Goal: Transaction & Acquisition: Purchase product/service

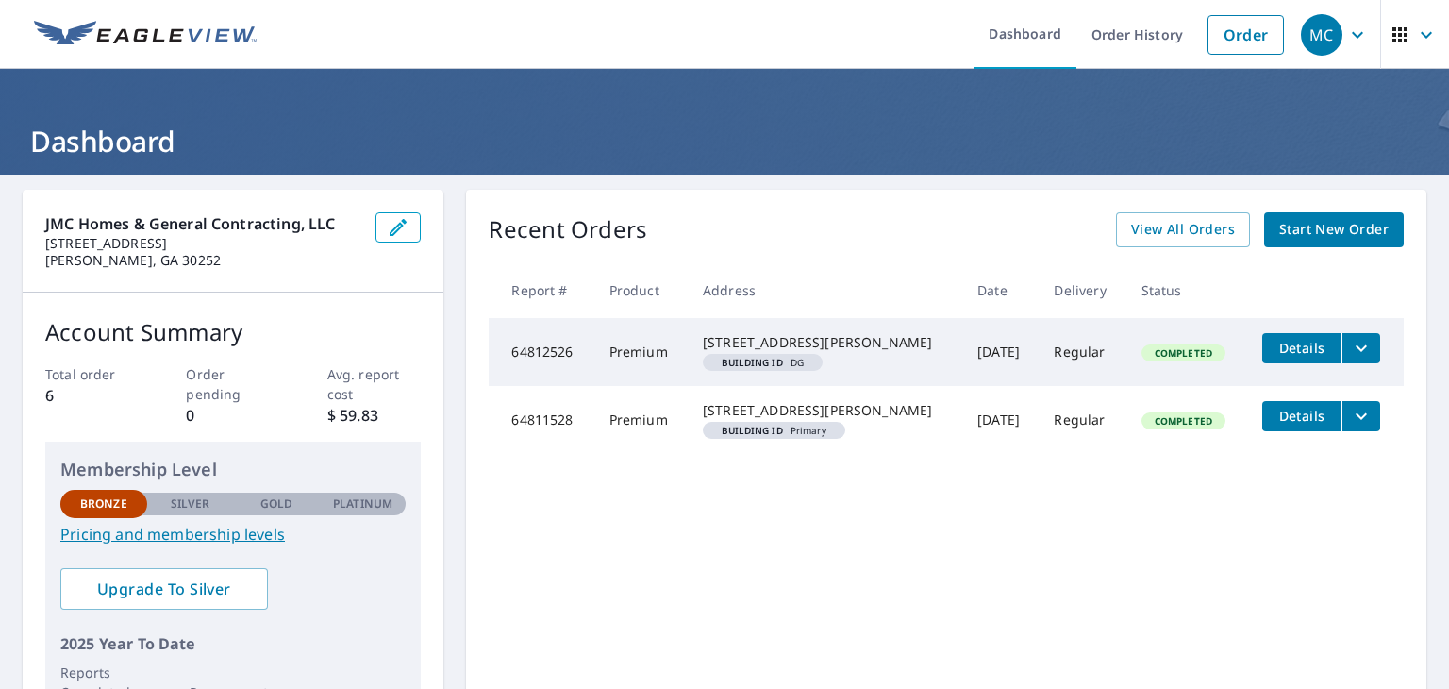
click at [1358, 221] on span "Start New Order" at bounding box center [1333, 230] width 109 height 24
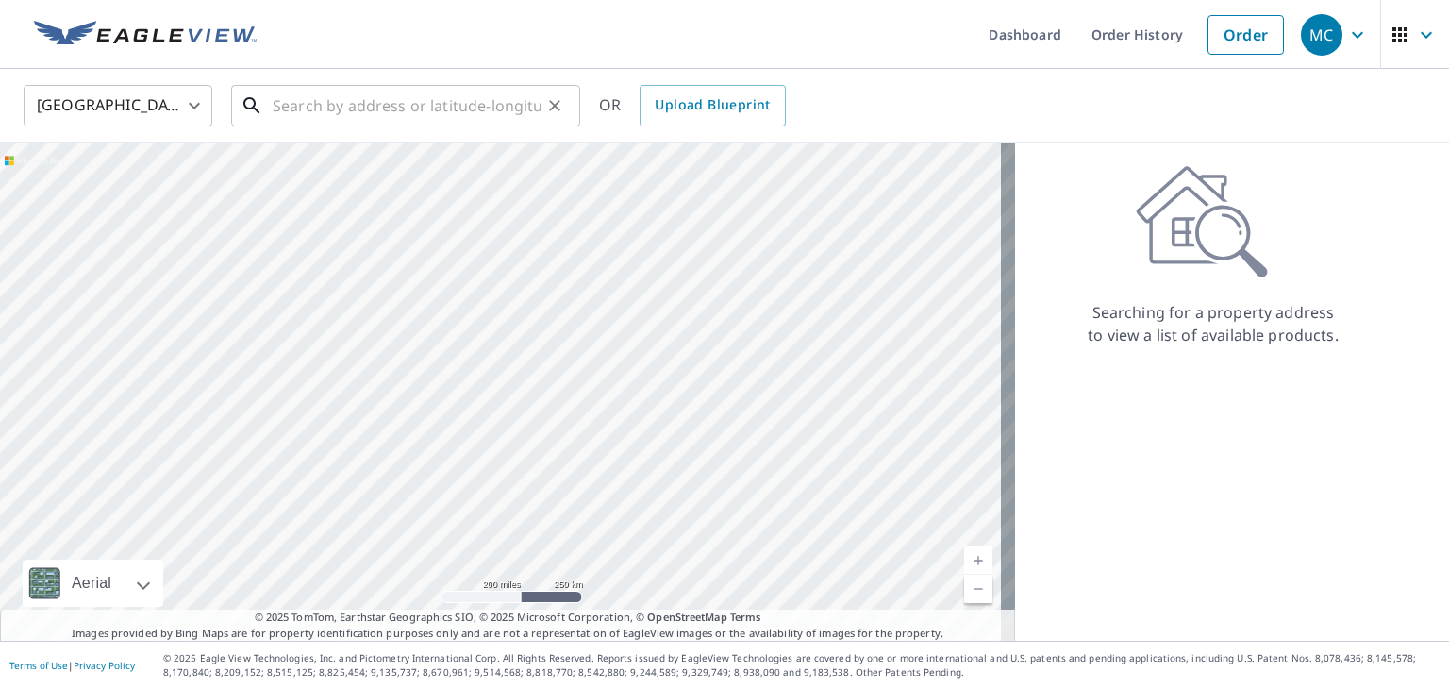
click at [391, 103] on input "text" at bounding box center [407, 105] width 269 height 53
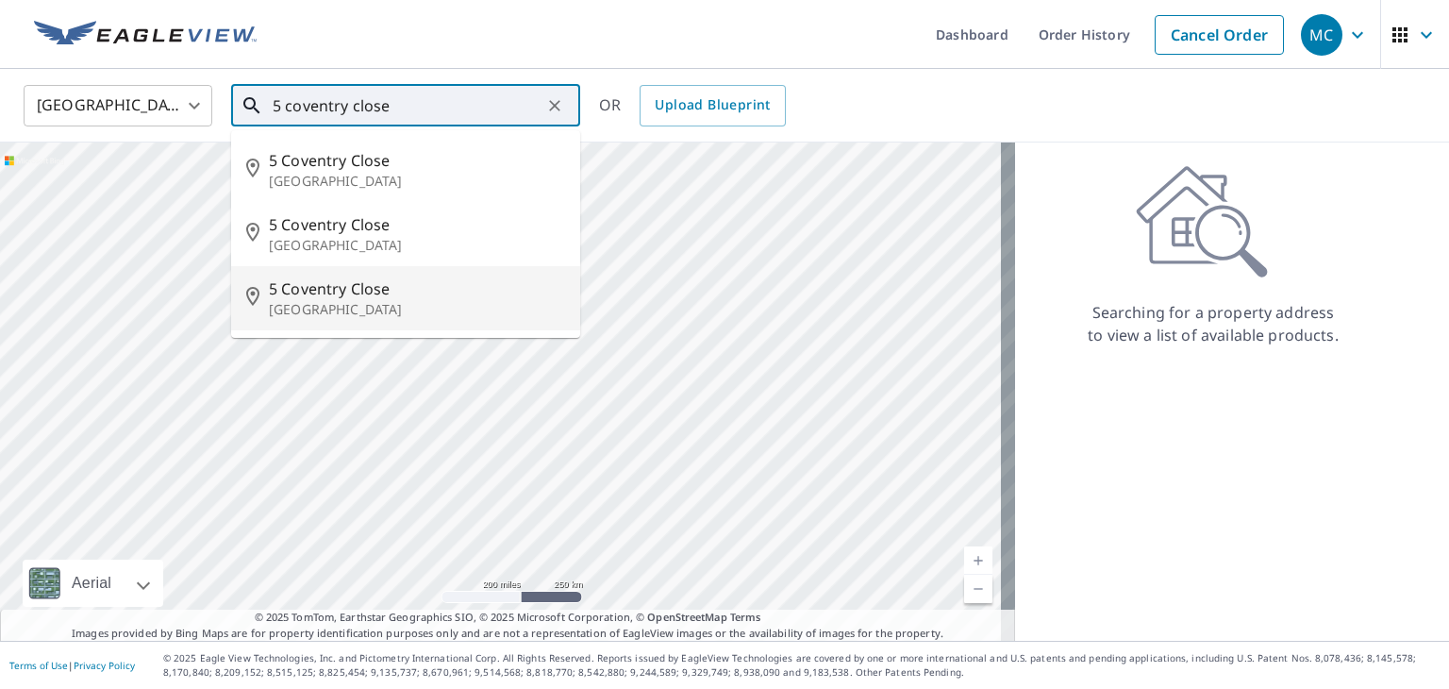
click at [354, 292] on span "5 Coventry Close" at bounding box center [417, 288] width 296 height 23
type input "[STREET_ADDRESS]"
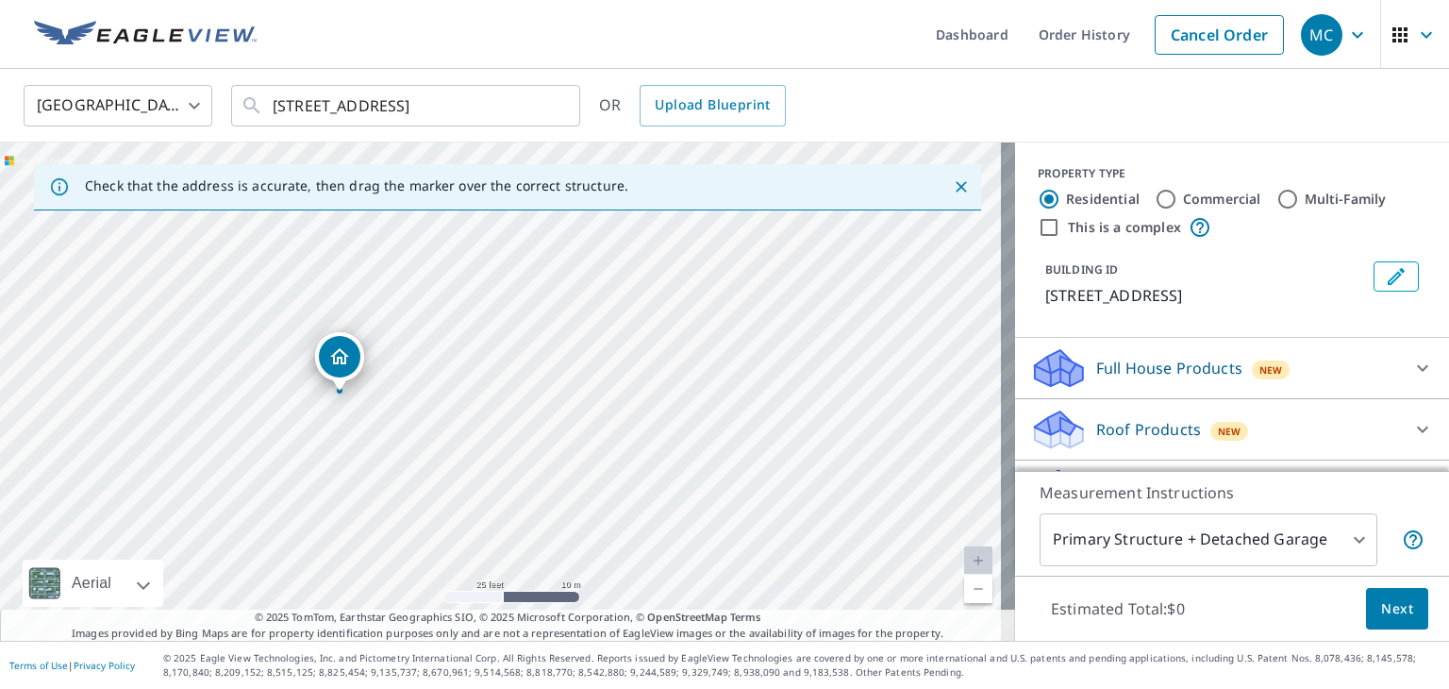
drag, startPoint x: 219, startPoint y: 457, endPoint x: 394, endPoint y: 224, distance: 292.4
click at [394, 224] on div "[STREET_ADDRESS]" at bounding box center [507, 391] width 1015 height 498
drag, startPoint x: 499, startPoint y: 310, endPoint x: 439, endPoint y: 591, distance: 287.5
click at [439, 591] on div "[STREET_ADDRESS]" at bounding box center [507, 391] width 1015 height 498
drag, startPoint x: 438, startPoint y: 498, endPoint x: 452, endPoint y: 388, distance: 111.3
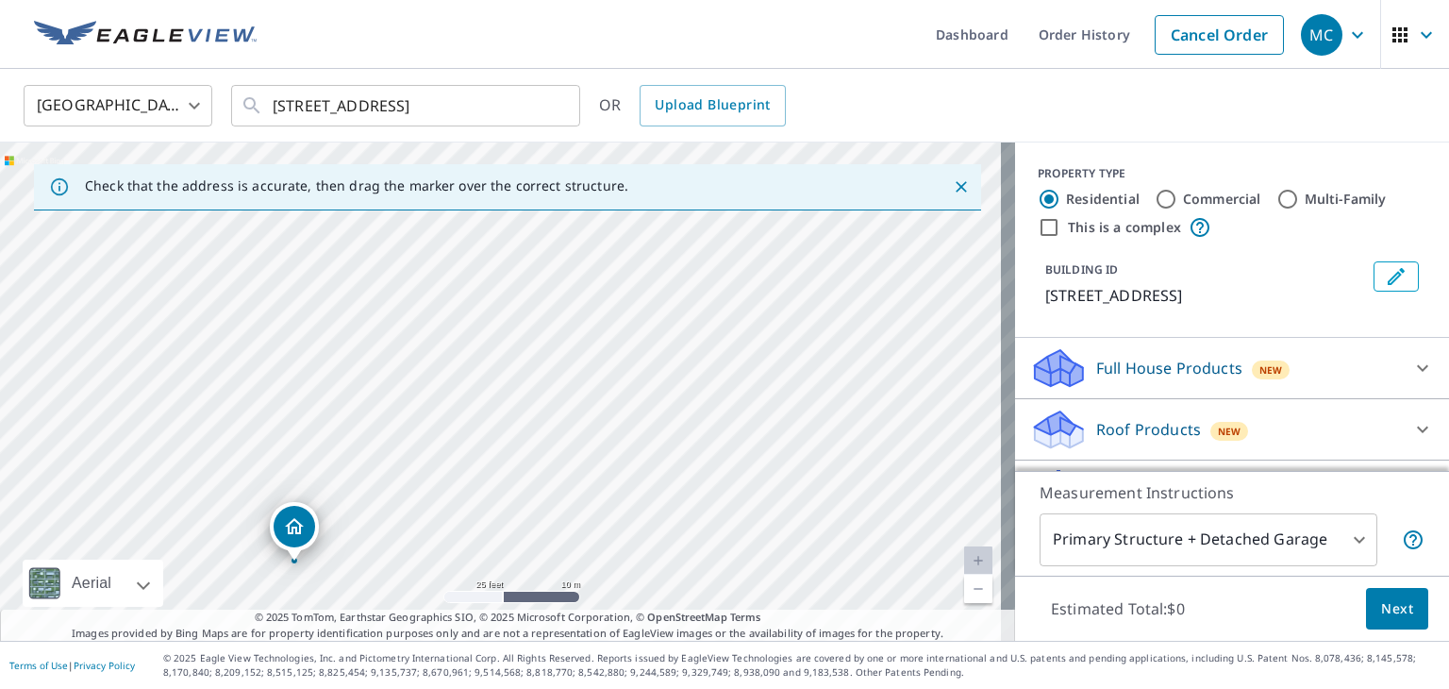
click at [452, 388] on div "[STREET_ADDRESS]" at bounding box center [507, 391] width 1015 height 498
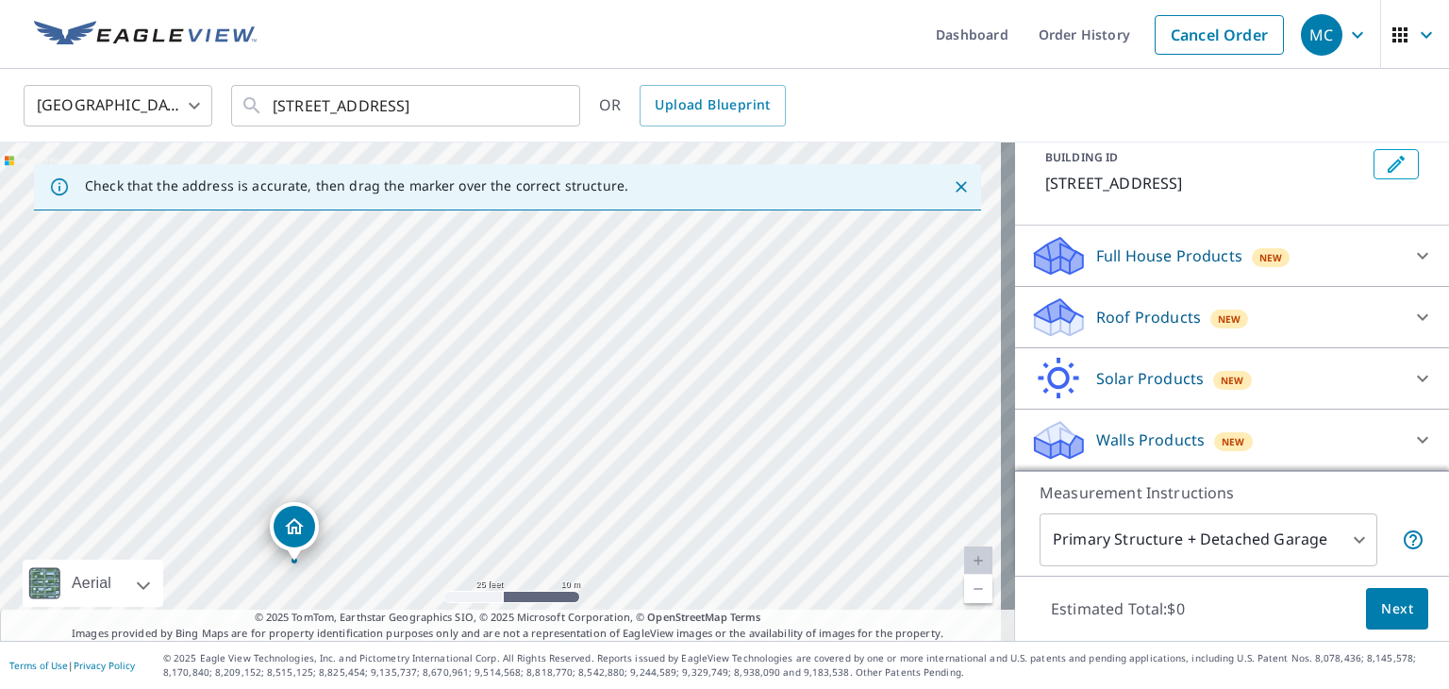
scroll to position [134, 0]
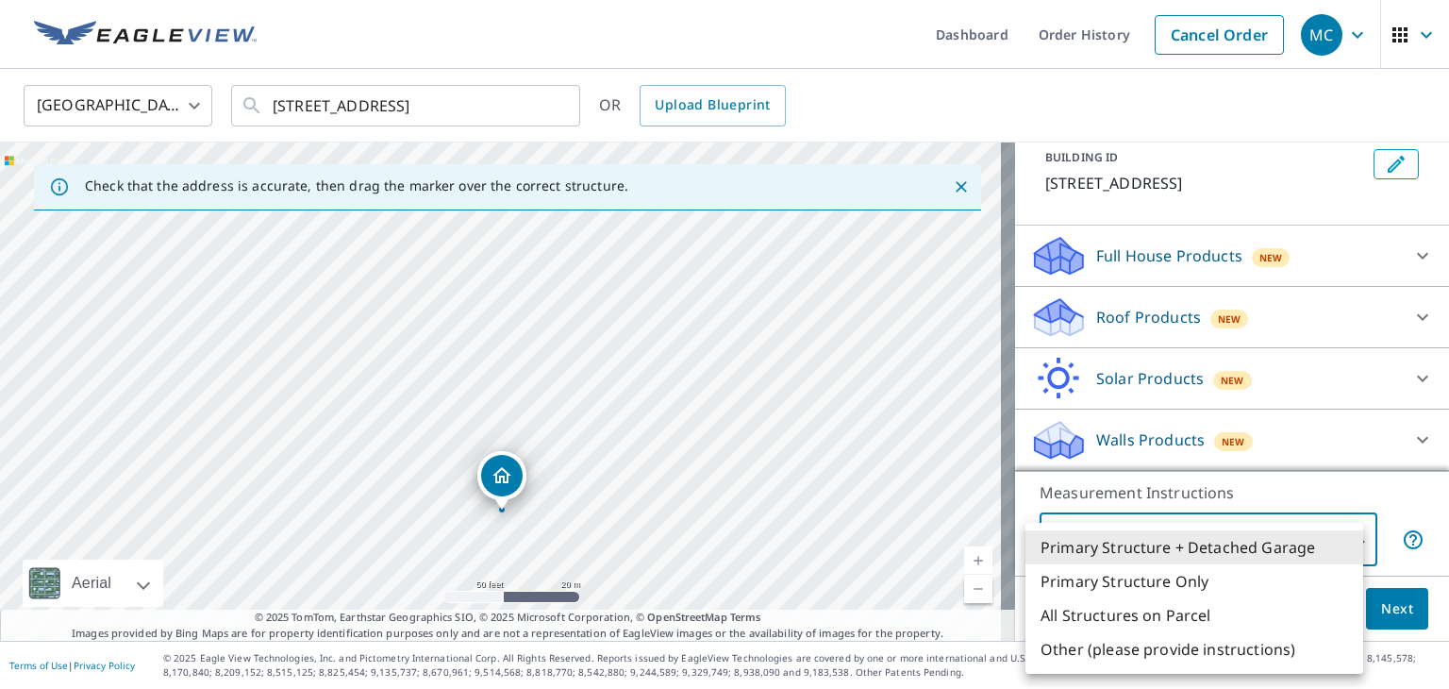
click at [1342, 539] on body "MC MC Dashboard Order History Cancel Order MC [GEOGRAPHIC_DATA] [GEOGRAPHIC_DAT…" at bounding box center [724, 344] width 1449 height 689
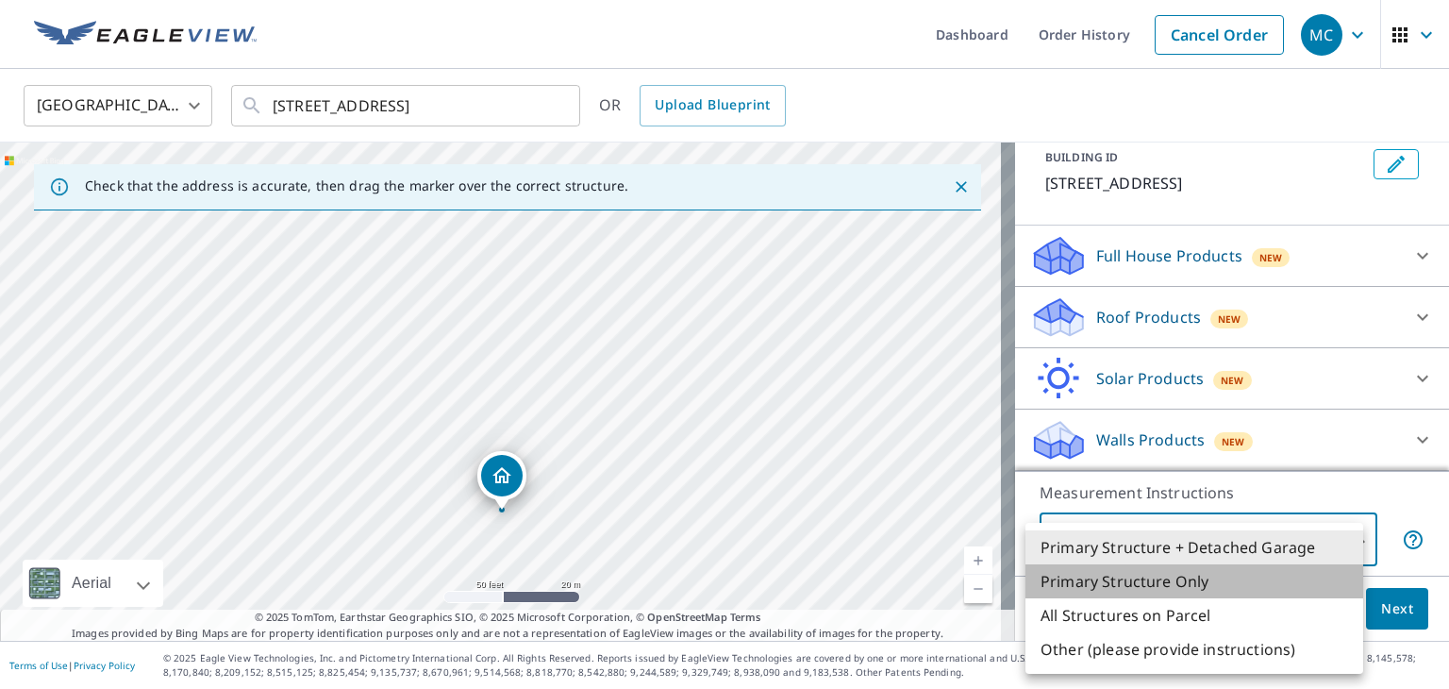
click at [1133, 577] on li "Primary Structure Only" at bounding box center [1194, 581] width 338 height 34
type input "2"
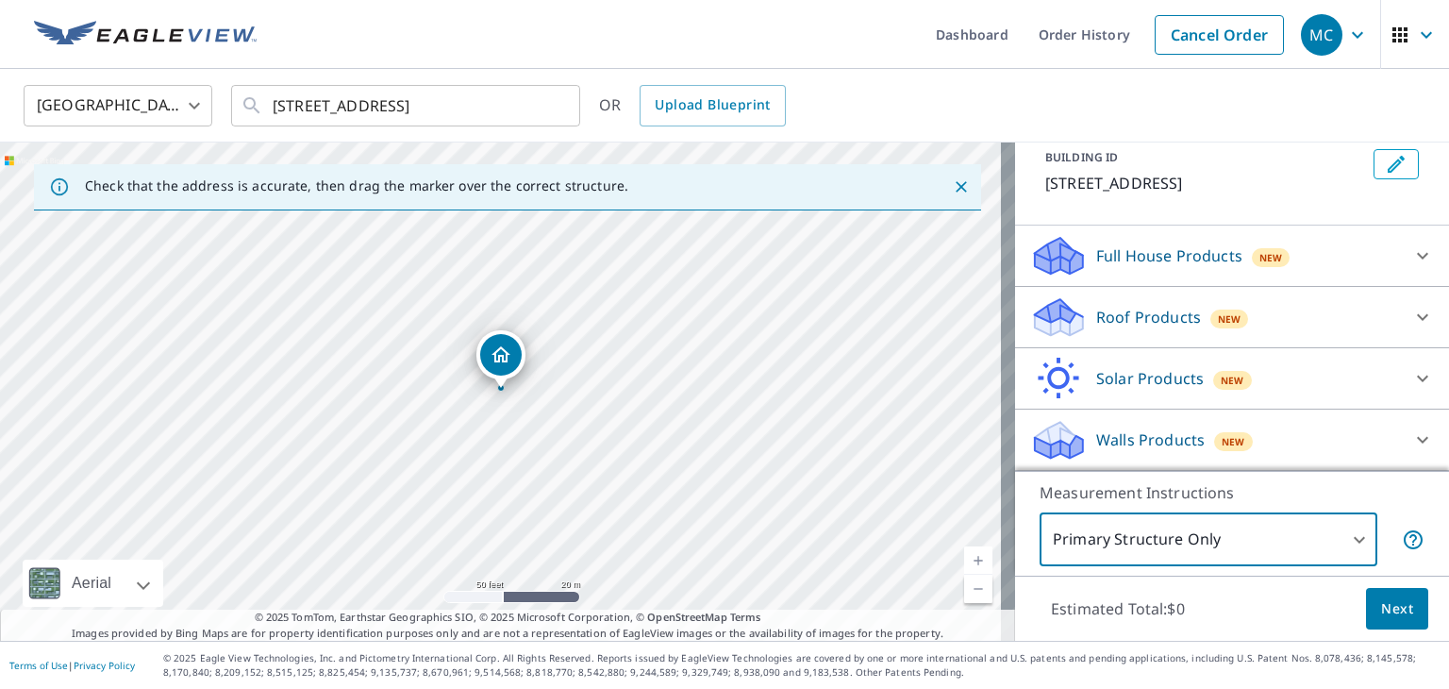
click at [1396, 605] on span "Next" at bounding box center [1397, 609] width 32 height 24
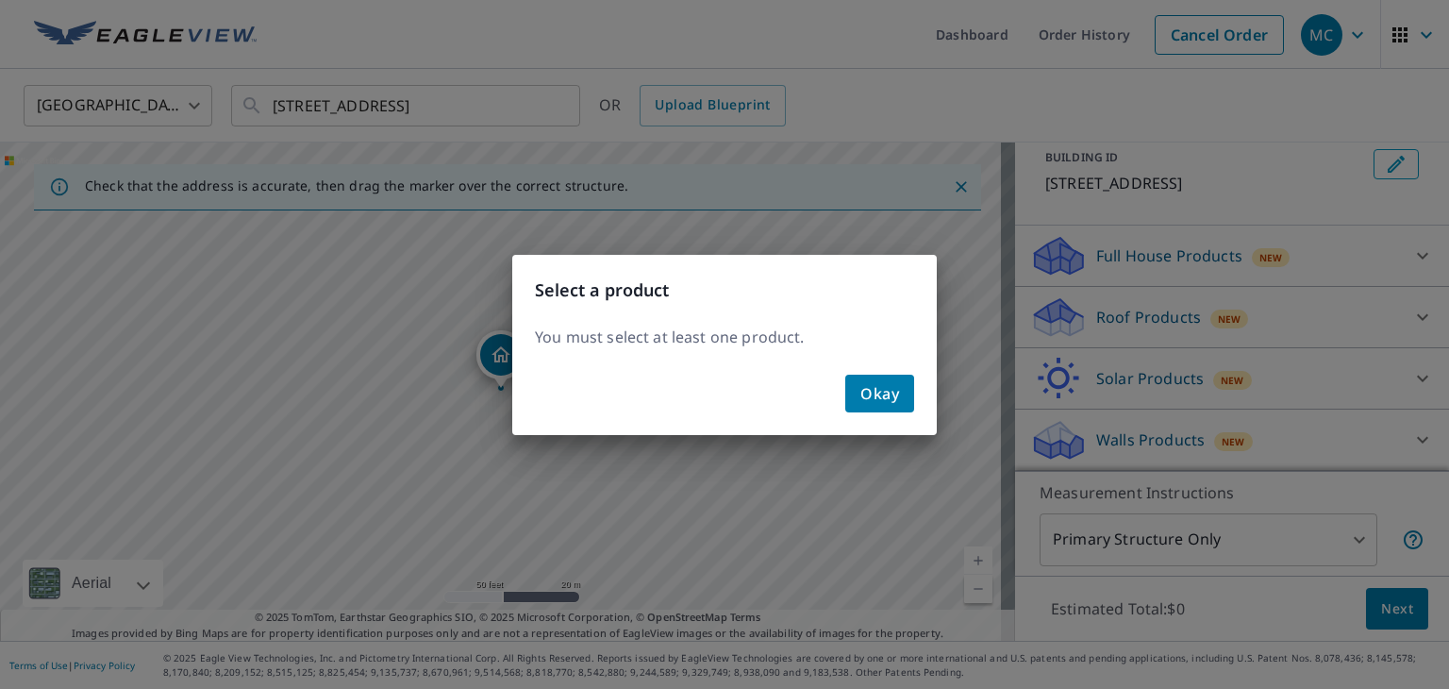
click at [875, 391] on span "Okay" at bounding box center [879, 393] width 39 height 26
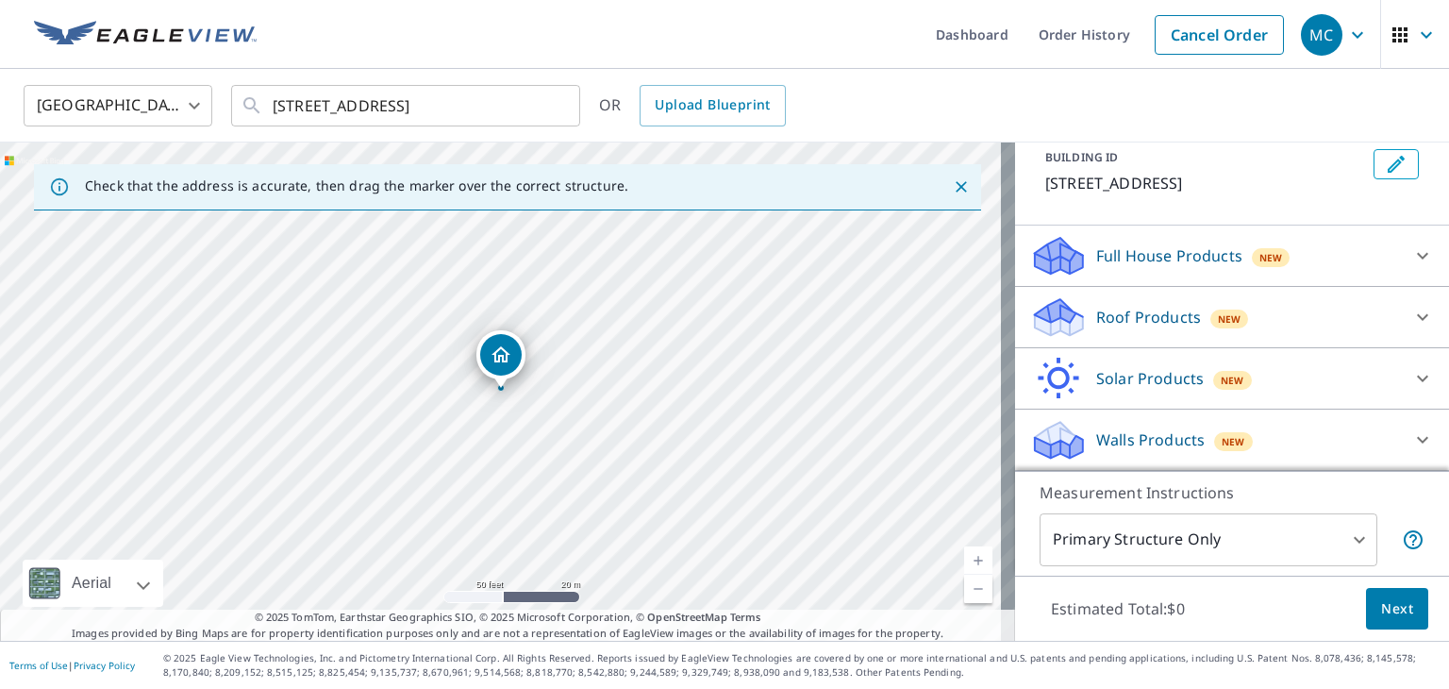
click at [1411, 310] on icon at bounding box center [1422, 317] width 23 height 23
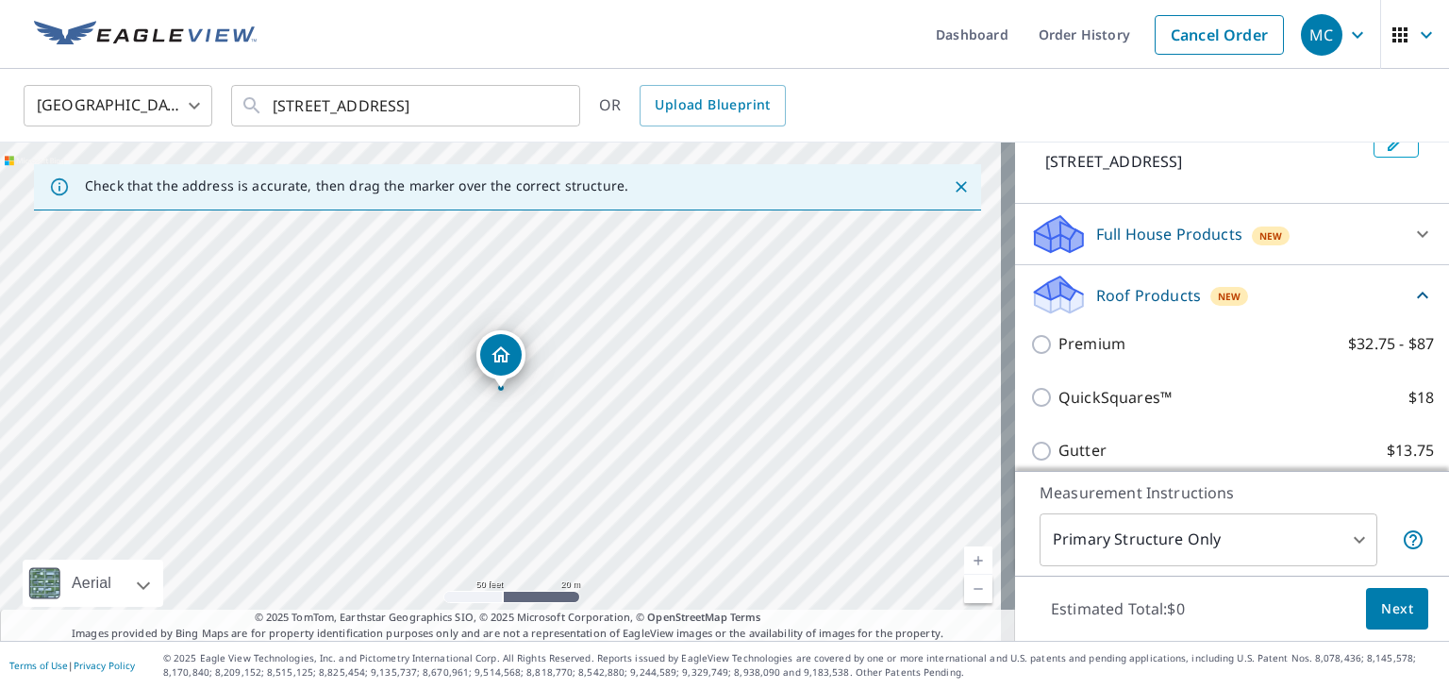
scroll to position [228, 0]
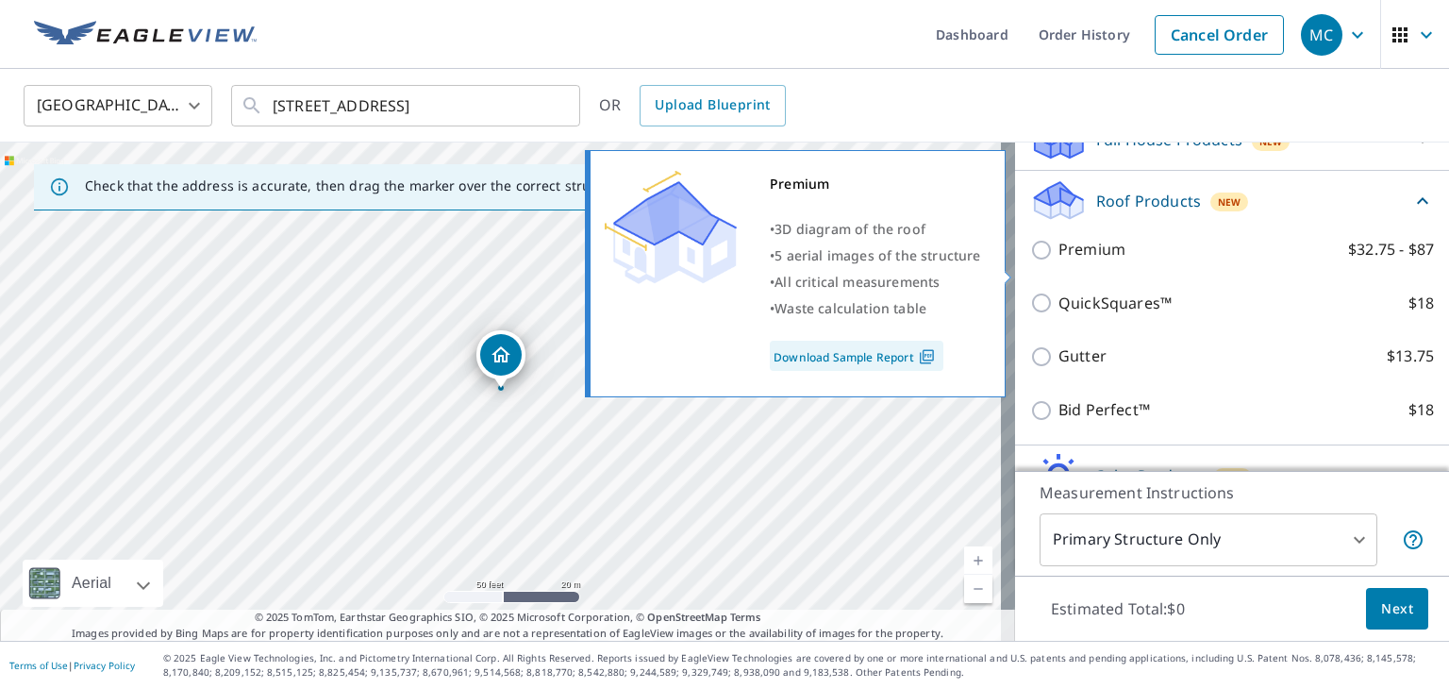
click at [1030, 261] on input "Premium $32.75 - $87" at bounding box center [1044, 250] width 28 height 23
checkbox input "true"
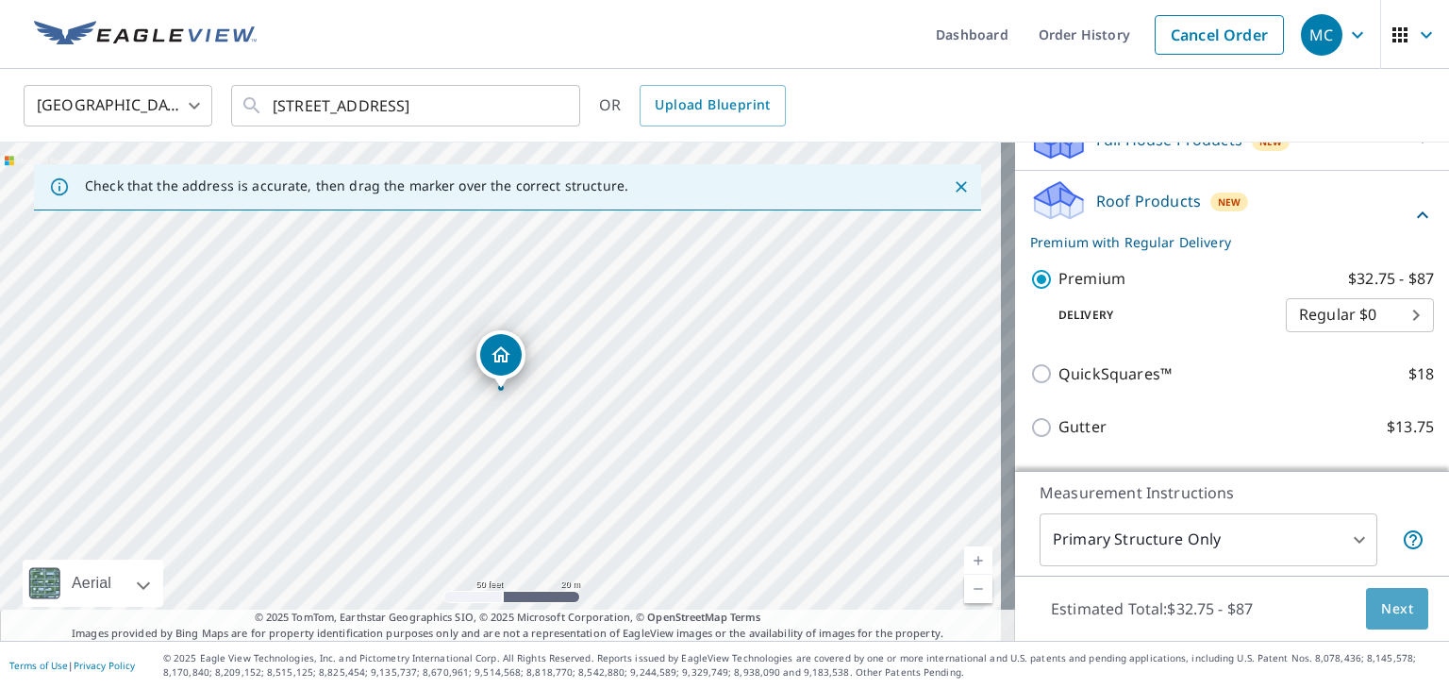
click at [1381, 604] on span "Next" at bounding box center [1397, 609] width 32 height 24
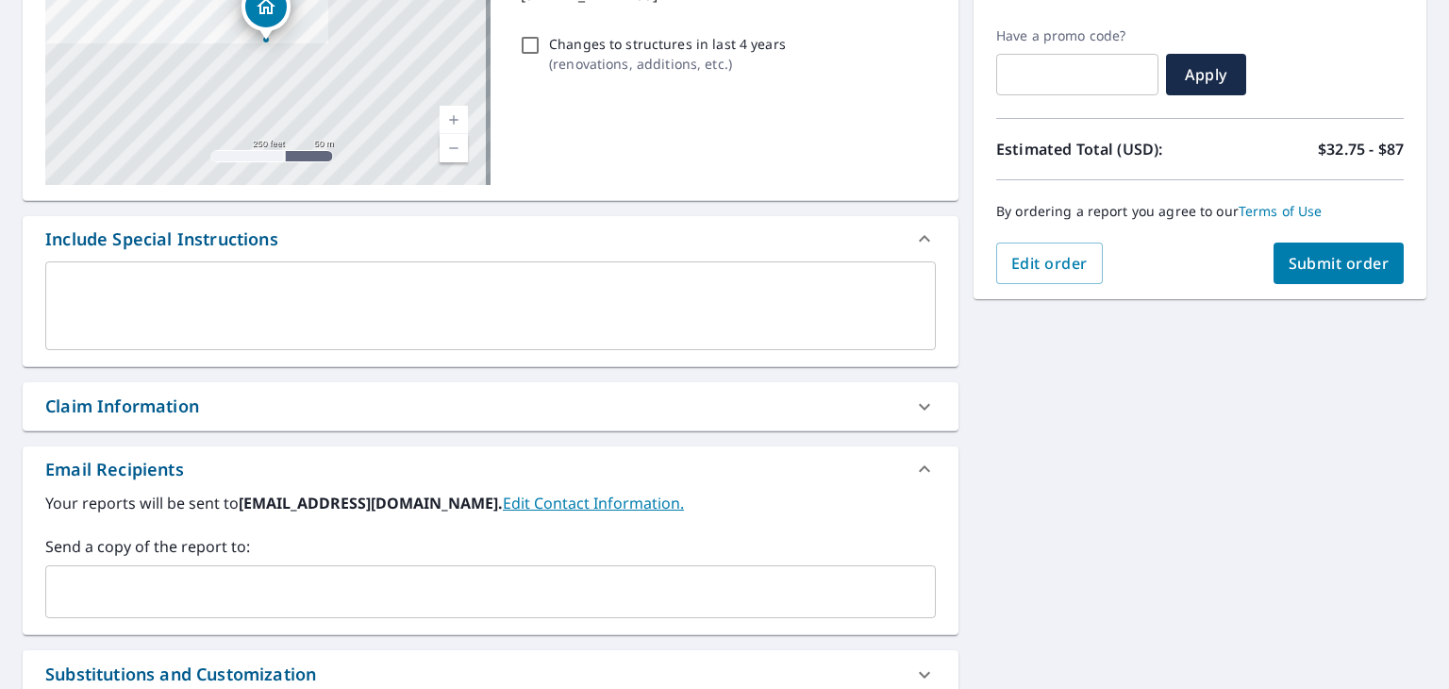
scroll to position [377, 0]
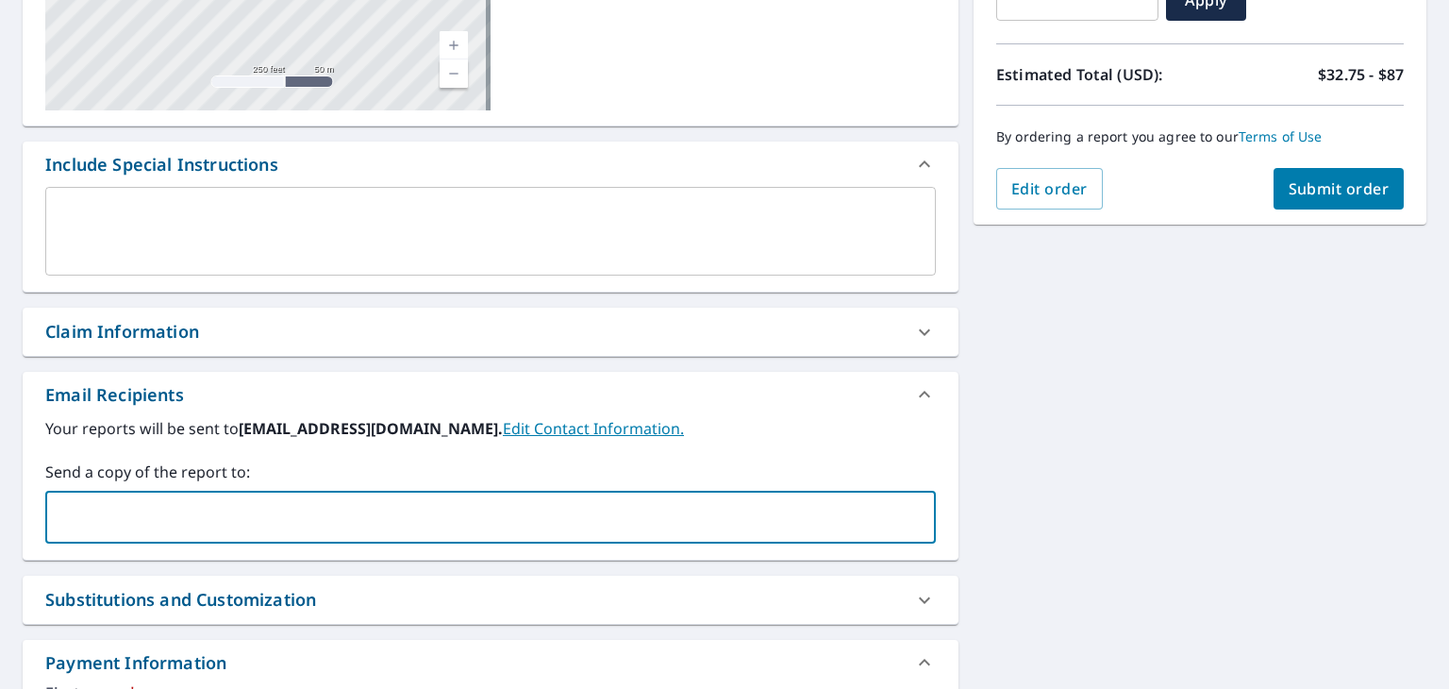
click at [162, 513] on input "text" at bounding box center [476, 517] width 845 height 36
type input "[EMAIL_ADDRESS][DOMAIN_NAME]"
click at [883, 457] on div "Your reports will be sent to [EMAIL_ADDRESS][DOMAIN_NAME]. Edit Contact Informa…" at bounding box center [490, 480] width 890 height 126
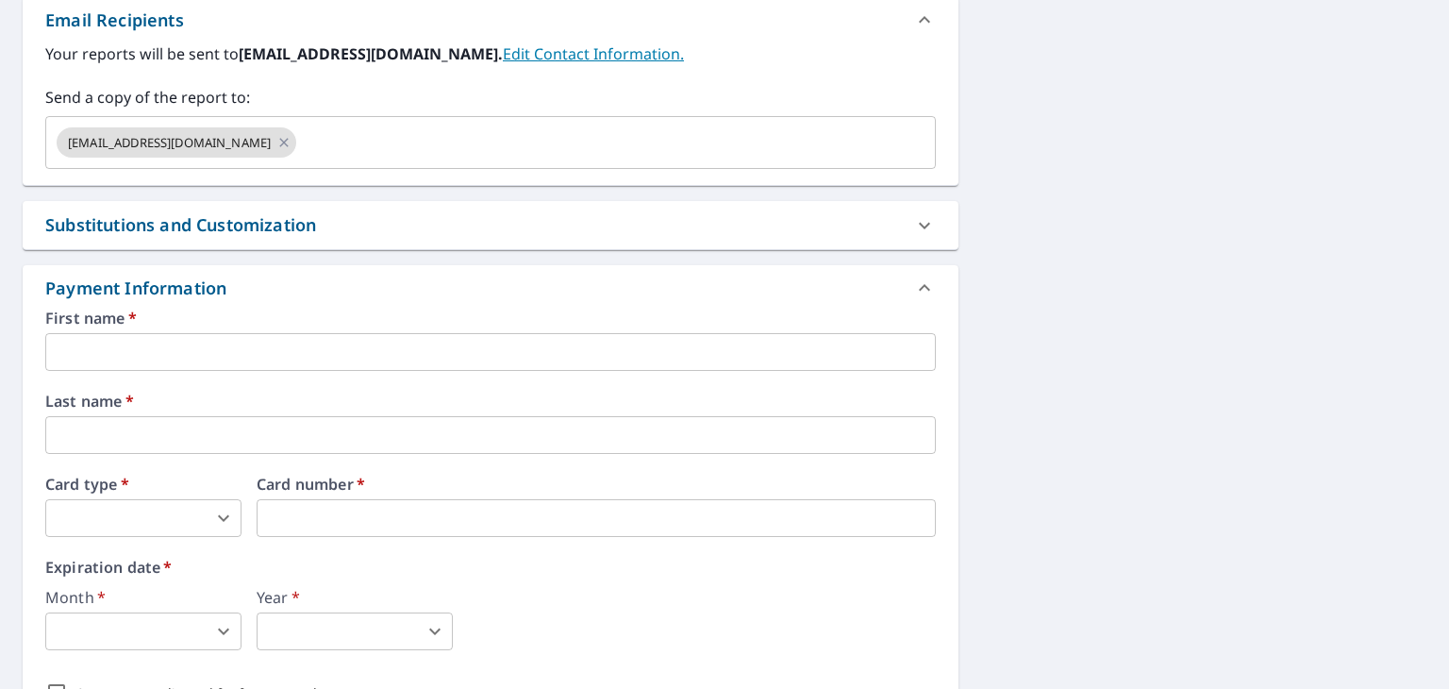
scroll to position [849, 0]
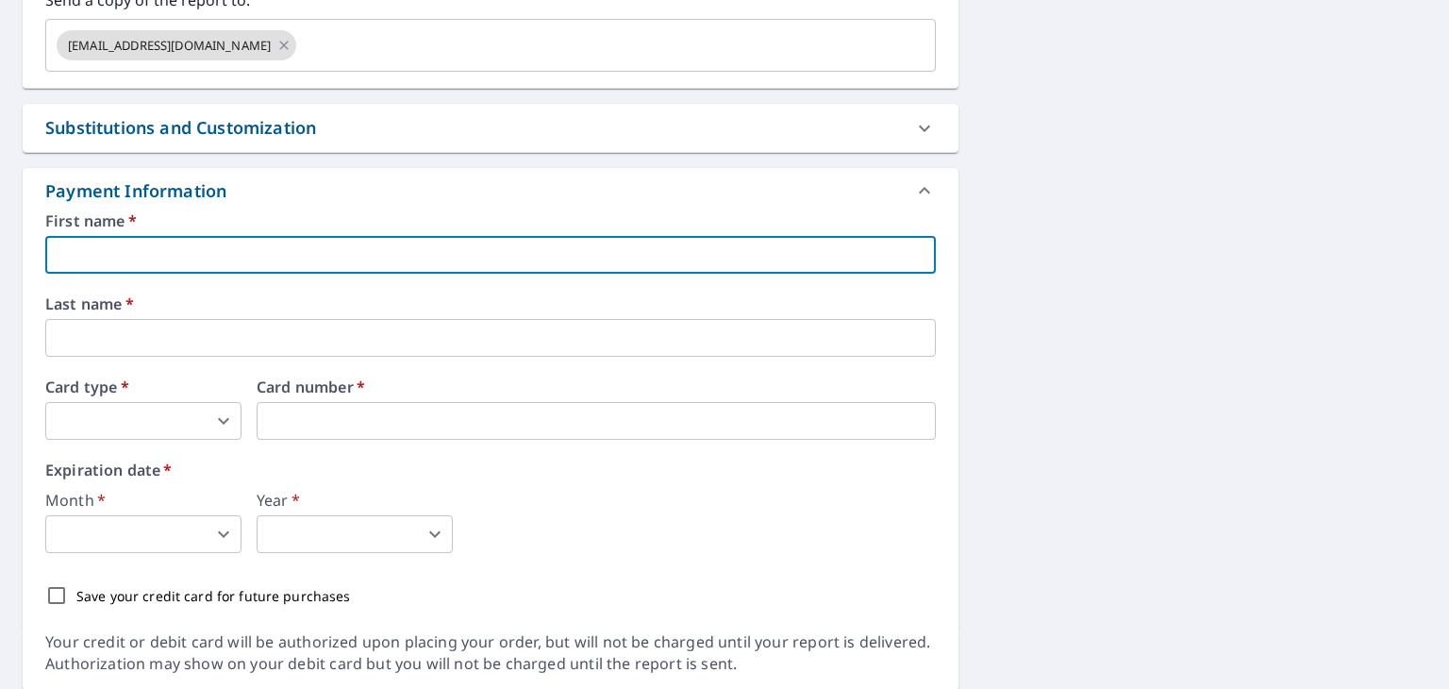
click at [202, 244] on input "text" at bounding box center [490, 255] width 890 height 38
type input "[PERSON_NAME]"
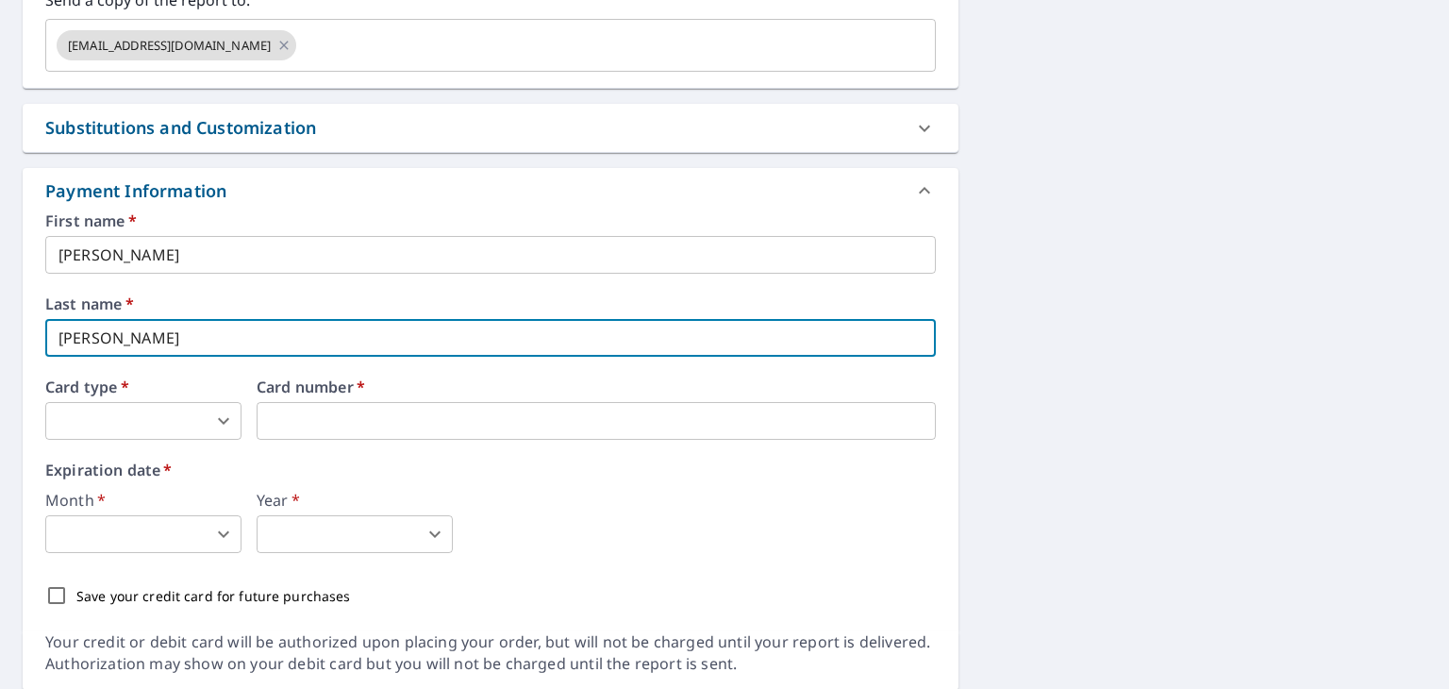
type input "[PERSON_NAME]"
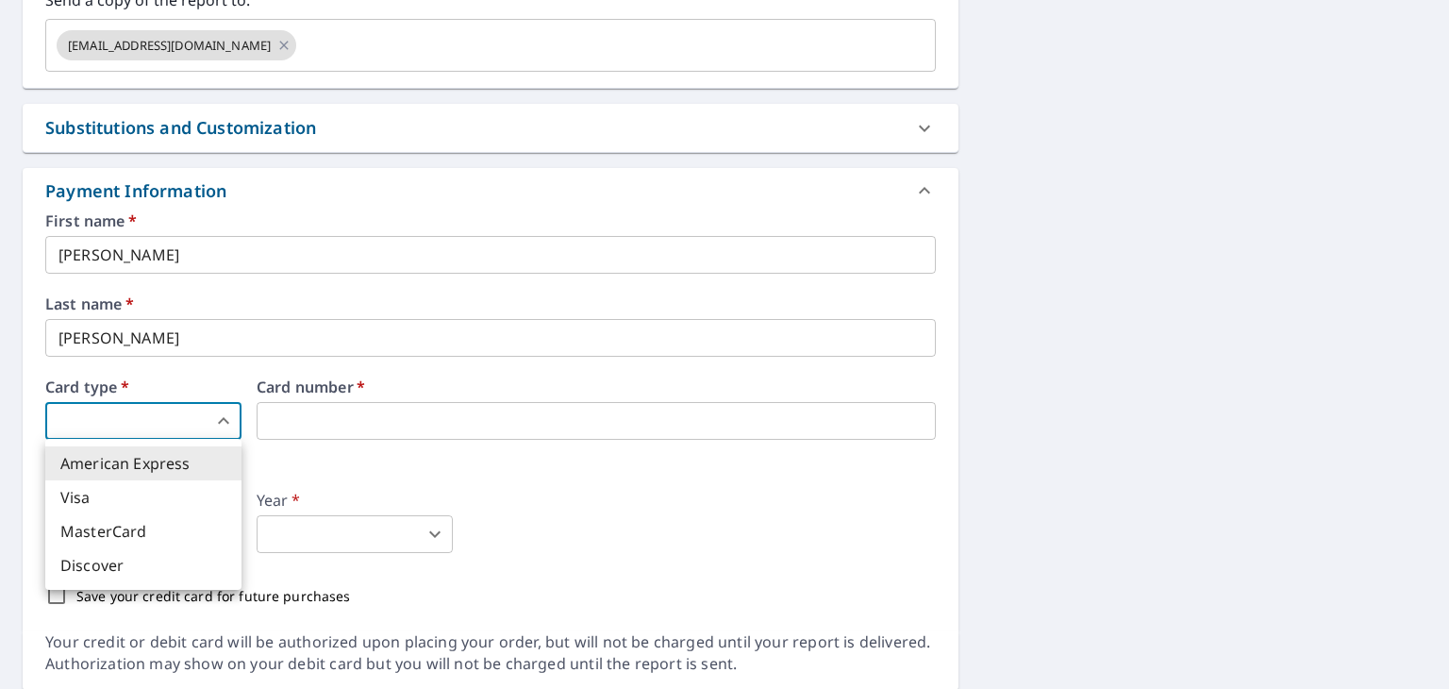
click at [102, 423] on body "MC MC Dashboard Order History Cancel Order MC Dashboard / Finalize Order Finali…" at bounding box center [724, 344] width 1449 height 689
click at [89, 496] on li "Visa" at bounding box center [143, 497] width 196 height 34
type input "2"
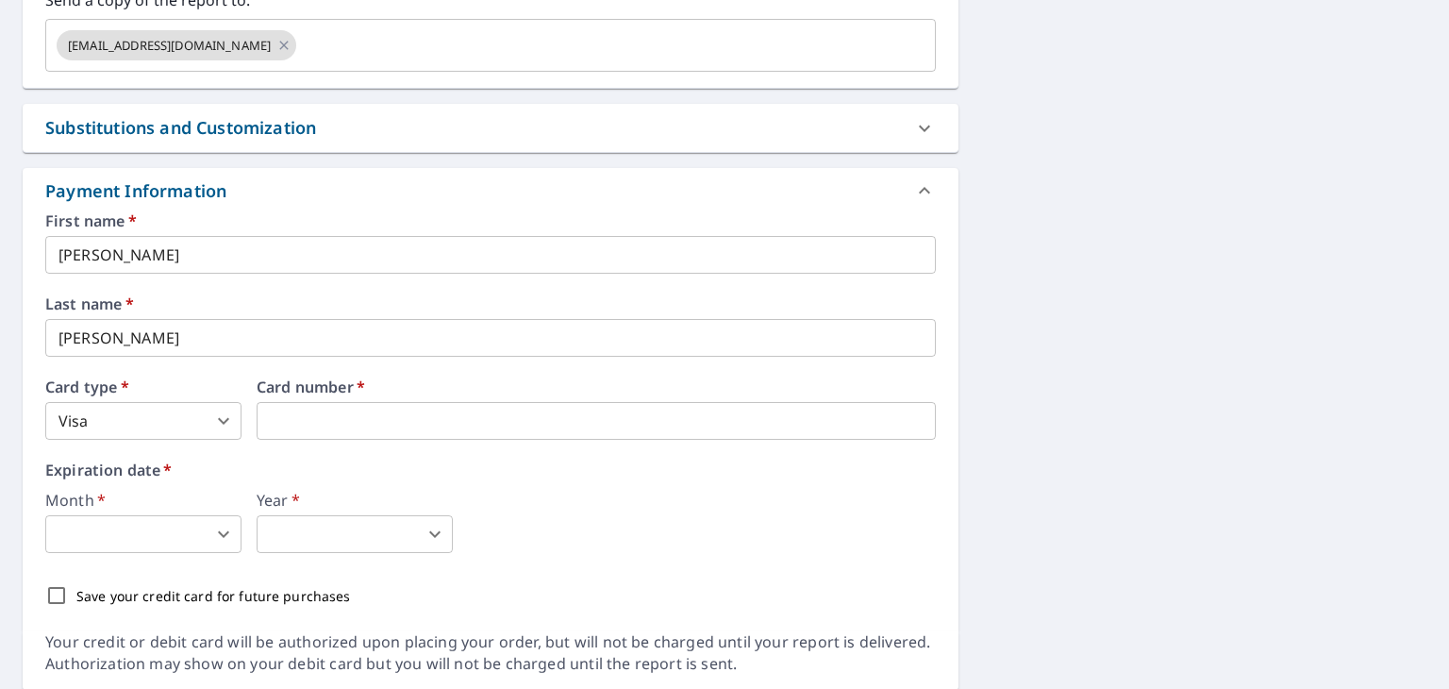
click at [152, 535] on body "MC MC Dashboard Order History Cancel Order MC Dashboard / Finalize Order Finali…" at bounding box center [724, 344] width 1449 height 689
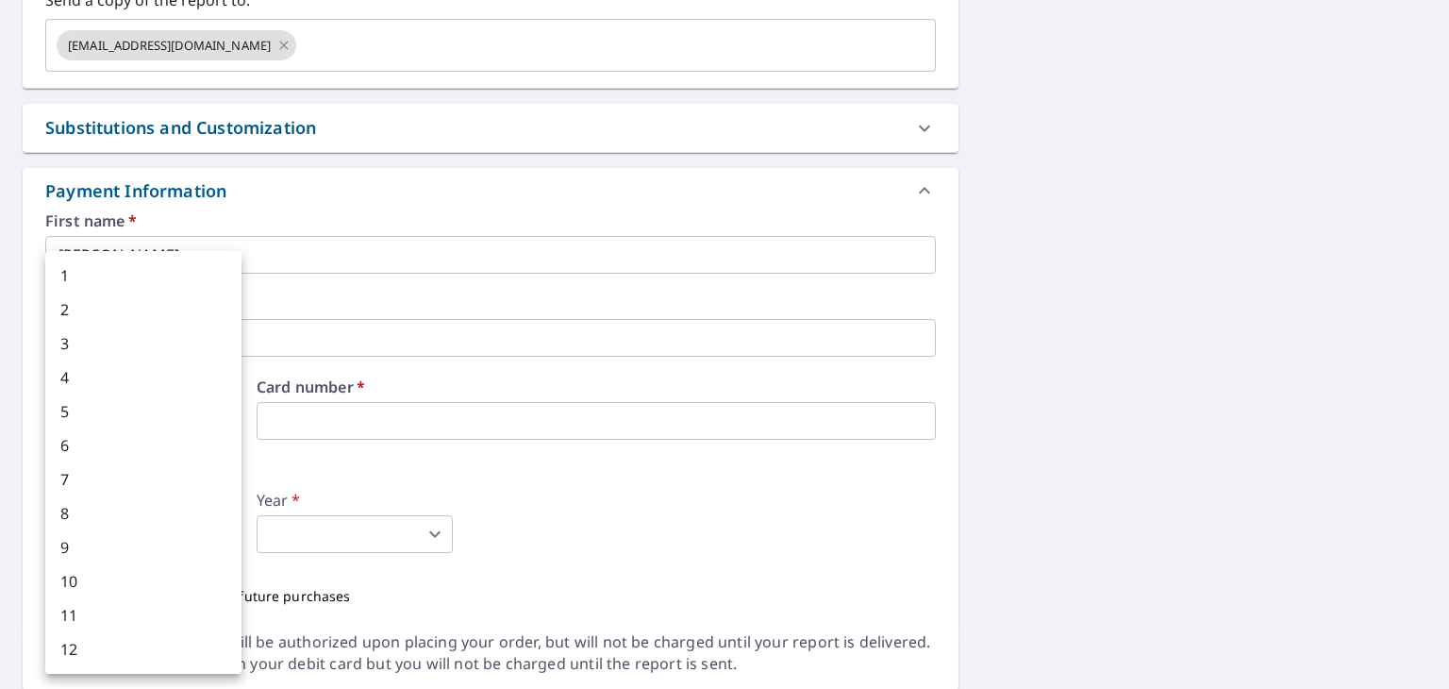
click at [112, 486] on li "7" at bounding box center [143, 479] width 196 height 34
type input "7"
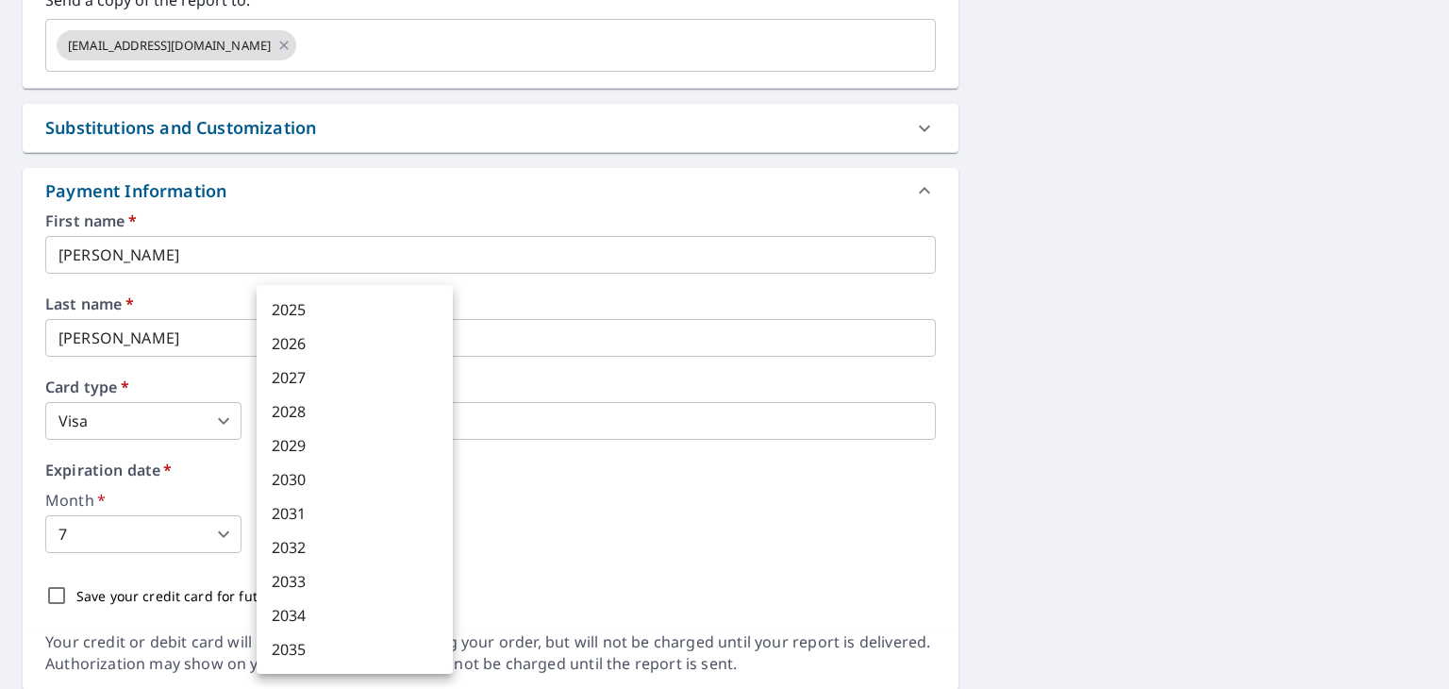
click at [330, 530] on body "MC MC Dashboard Order History Cancel Order MC Dashboard / Finalize Order Finali…" at bounding box center [724, 344] width 1449 height 689
click at [287, 385] on li "2027" at bounding box center [355, 377] width 196 height 34
type input "2027"
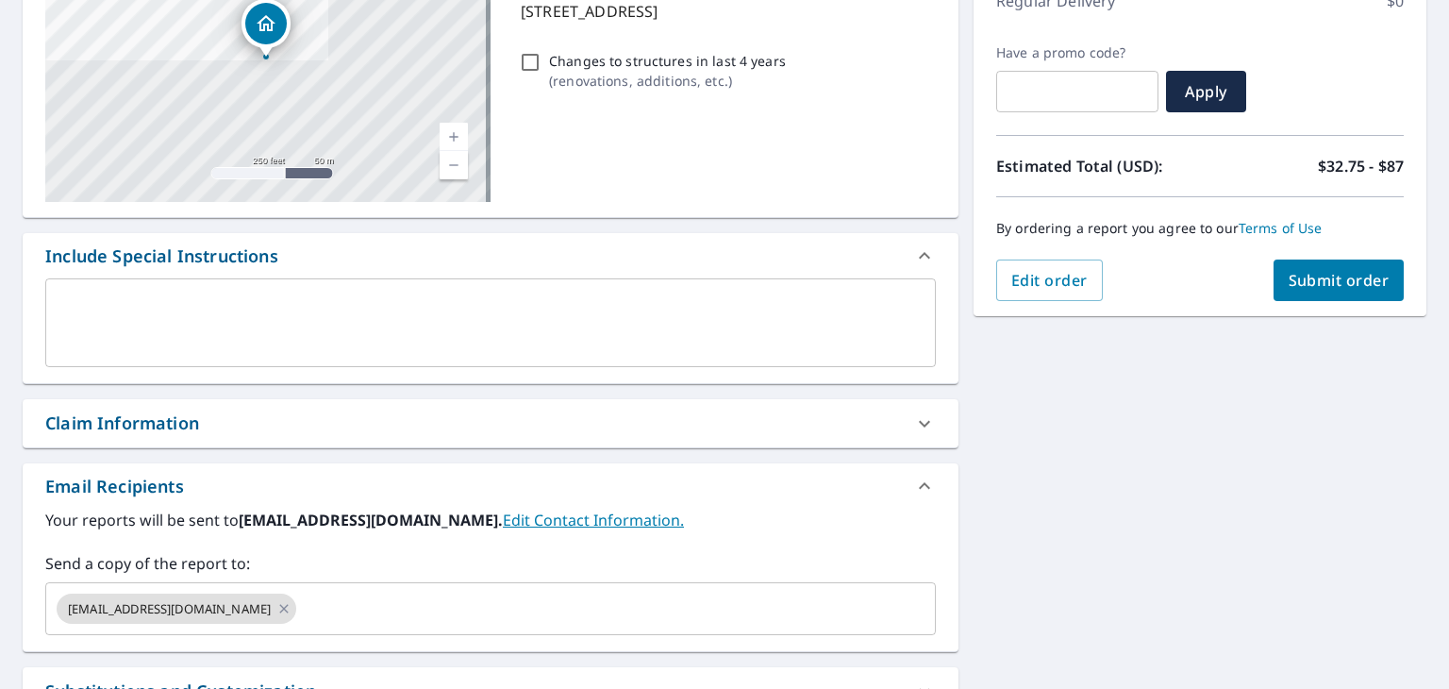
scroll to position [64, 0]
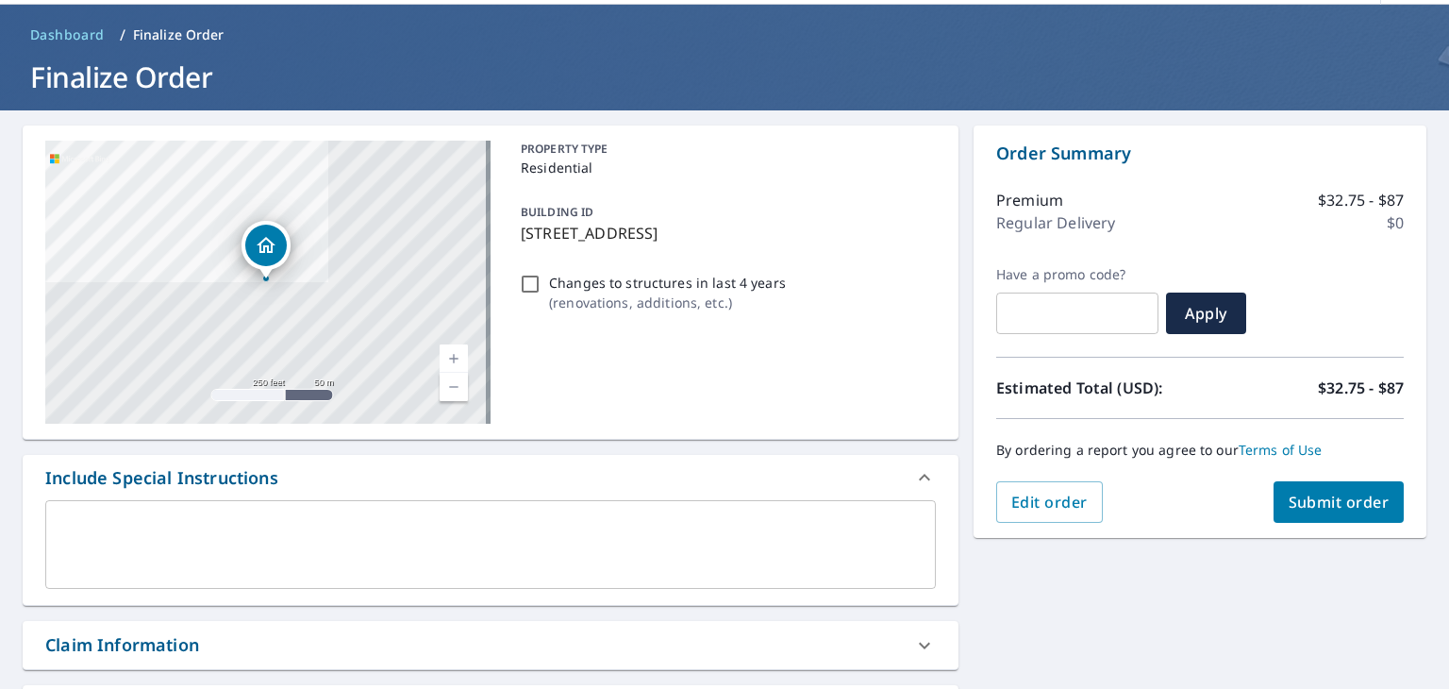
click at [1297, 499] on span "Submit order" at bounding box center [1339, 501] width 101 height 21
